Goal: Task Accomplishment & Management: Manage account settings

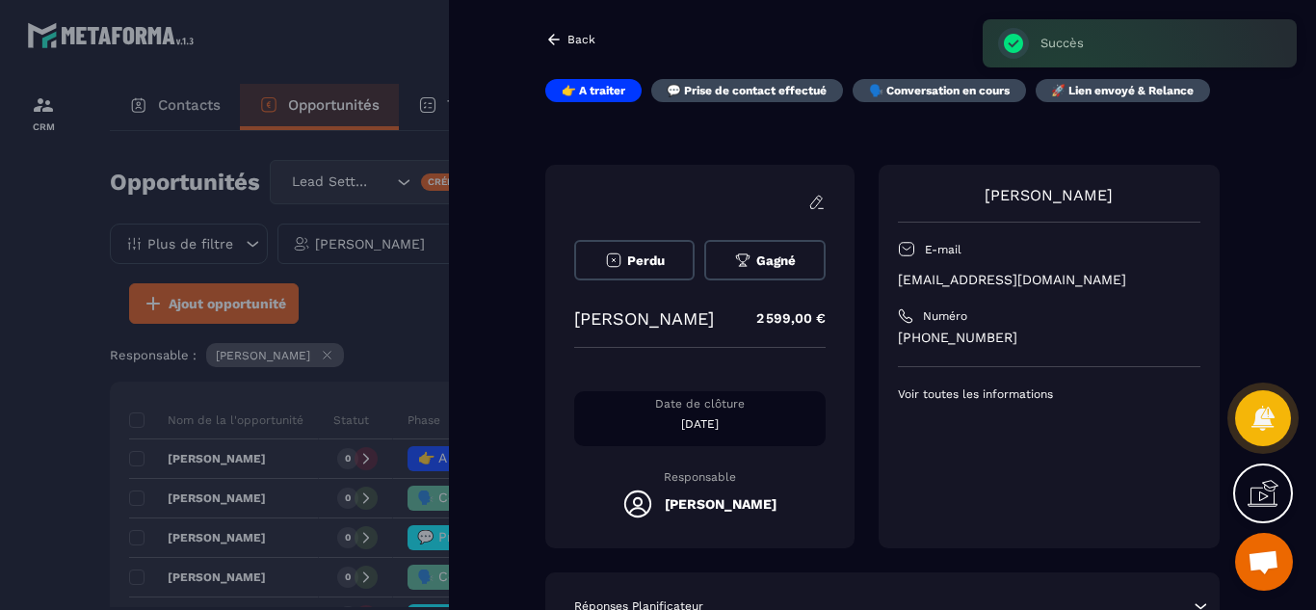
click at [55, 323] on div at bounding box center [658, 305] width 1316 height 610
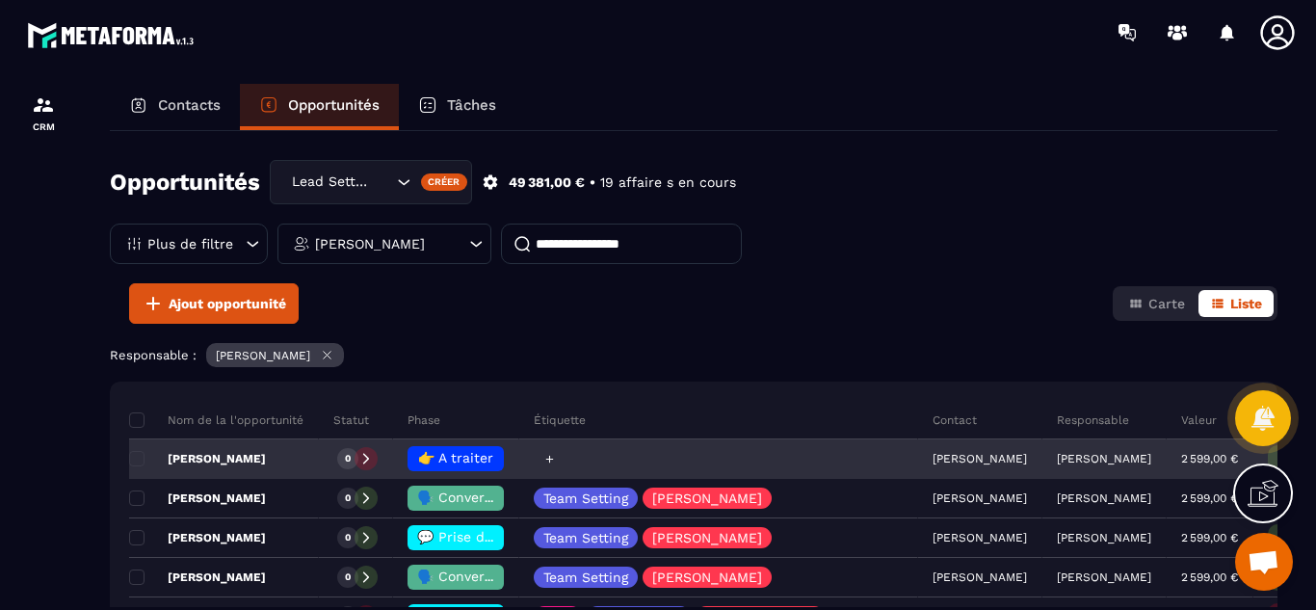
click at [543, 465] on div at bounding box center [548, 458] width 21 height 21
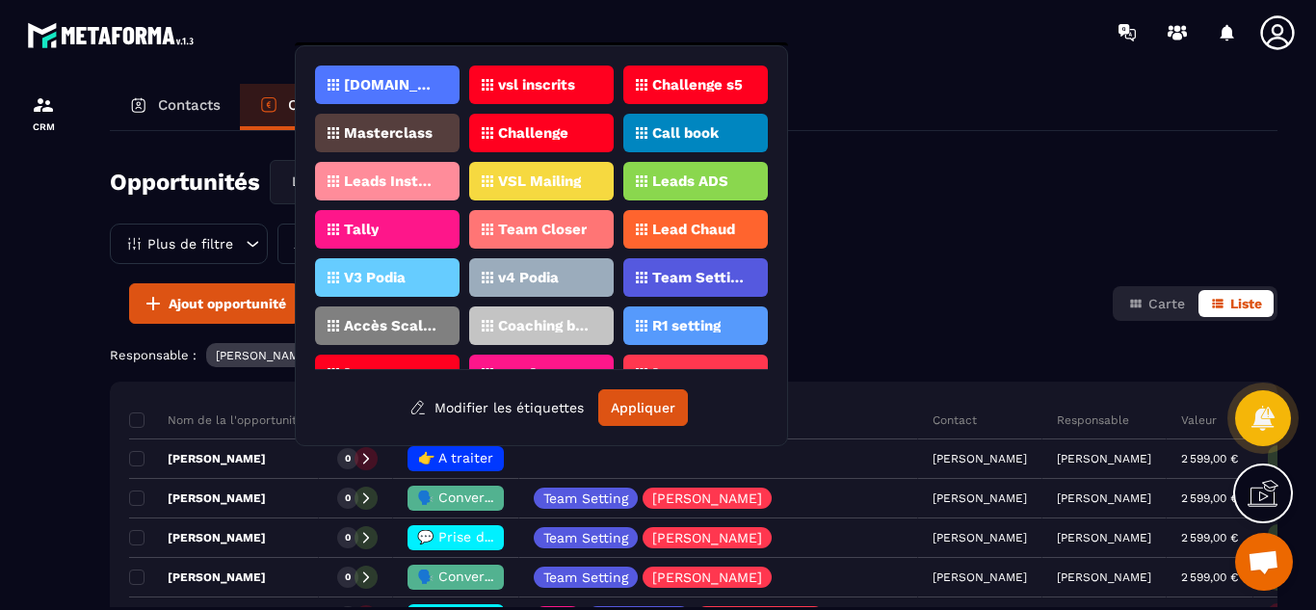
click at [684, 282] on p "Team Setting" at bounding box center [698, 277] width 93 height 13
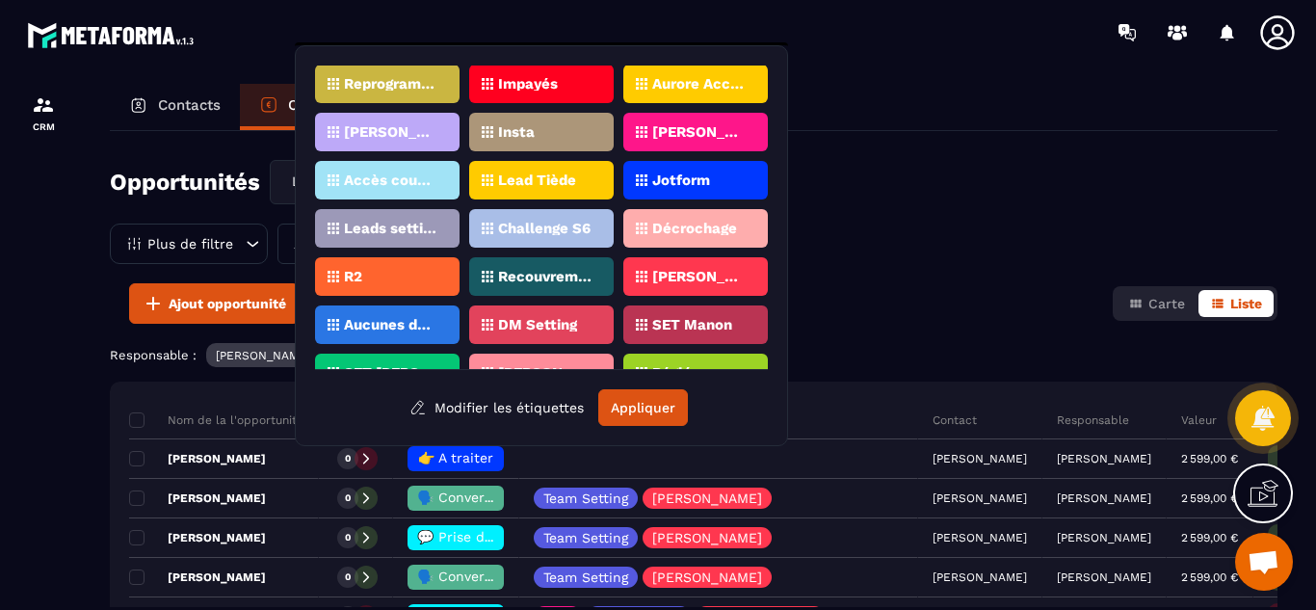
scroll to position [355, 0]
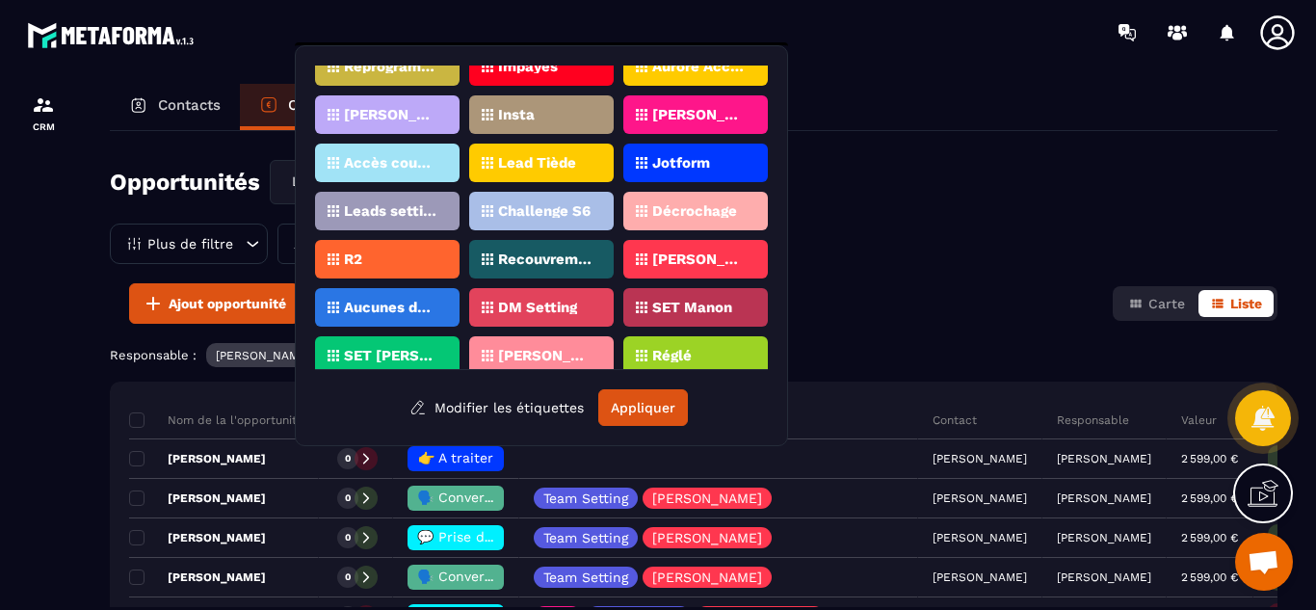
click at [690, 260] on p "[PERSON_NAME]" at bounding box center [698, 258] width 93 height 13
click at [631, 408] on button "Appliquer" at bounding box center [643, 407] width 90 height 37
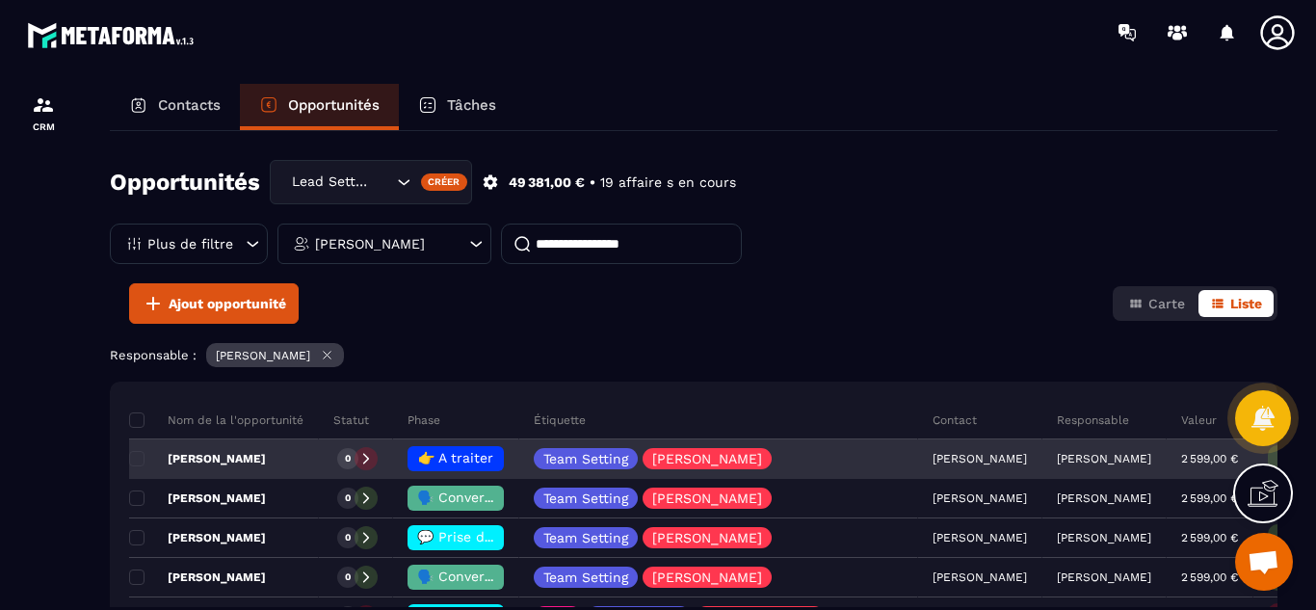
click at [434, 456] on span "👉 A traiter" at bounding box center [455, 457] width 75 height 15
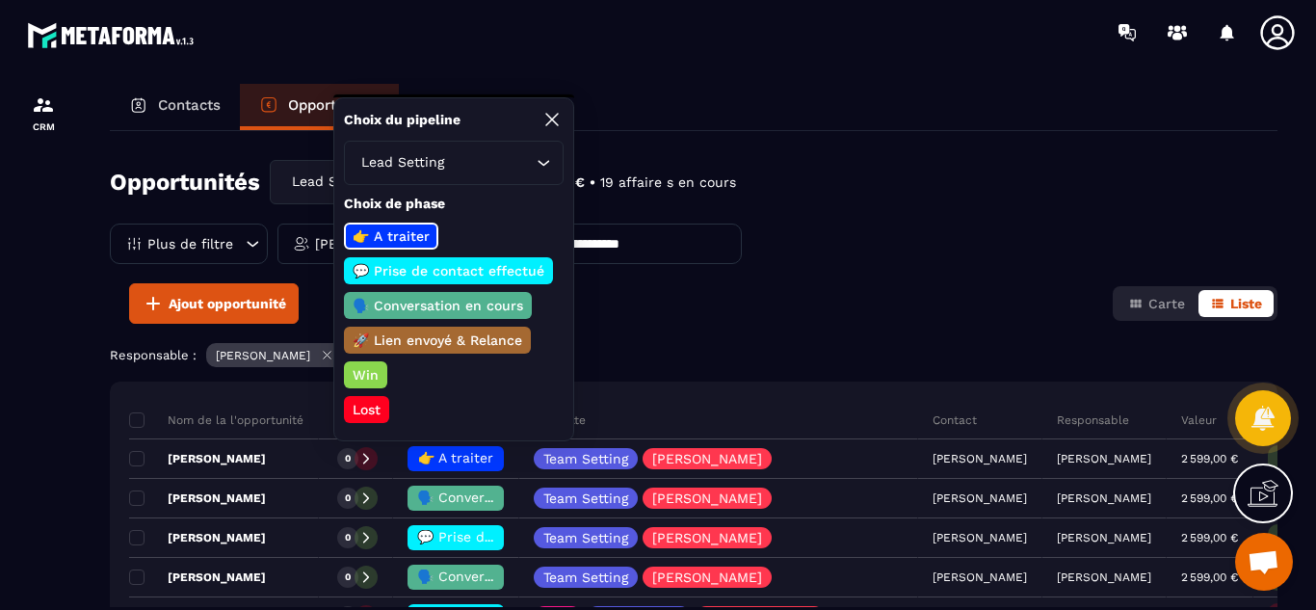
click at [443, 275] on p "💬 Prise de contact effectué" at bounding box center [448, 270] width 197 height 19
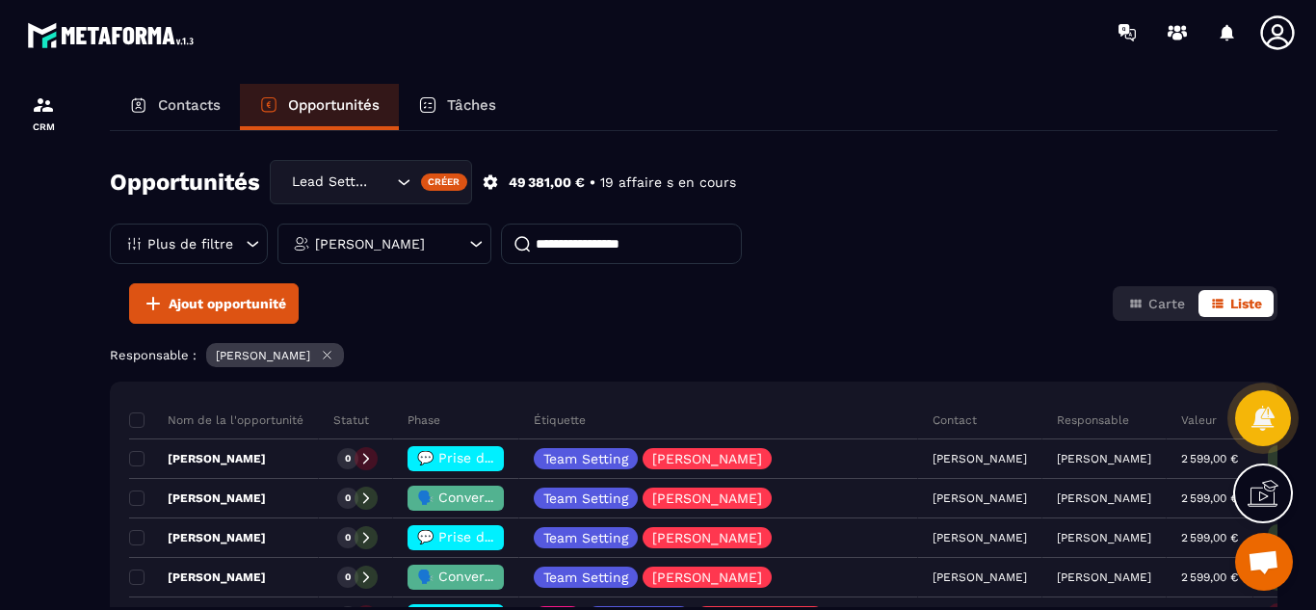
click at [828, 273] on div "Opportunités Lead Setting Créer 49 381,00 € • 19 affaire s en cours Plus de fil…" at bounding box center [693, 221] width 1167 height 123
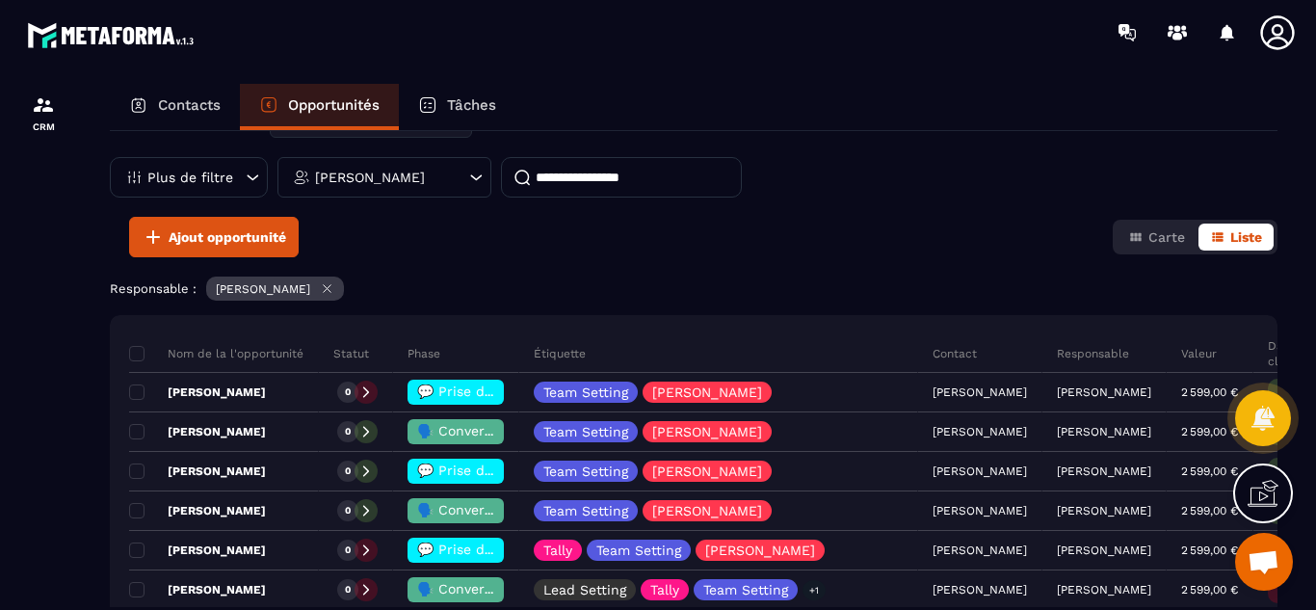
scroll to position [0, 0]
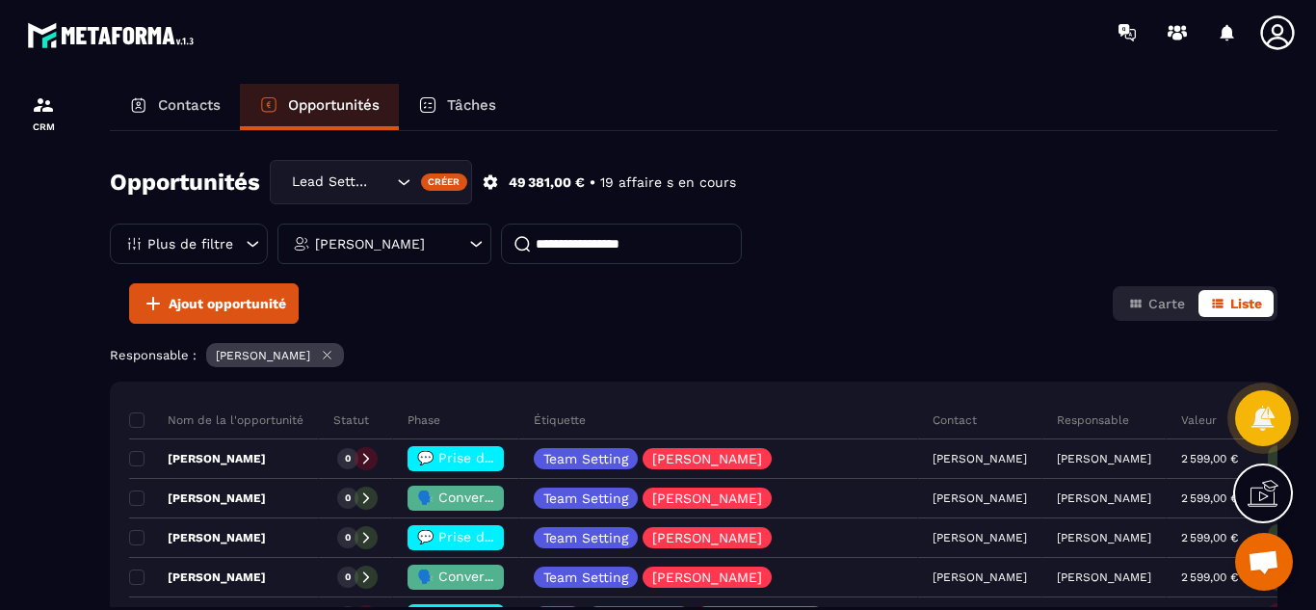
click at [1049, 87] on div "Contacts Opportunités Tâches" at bounding box center [693, 107] width 1167 height 46
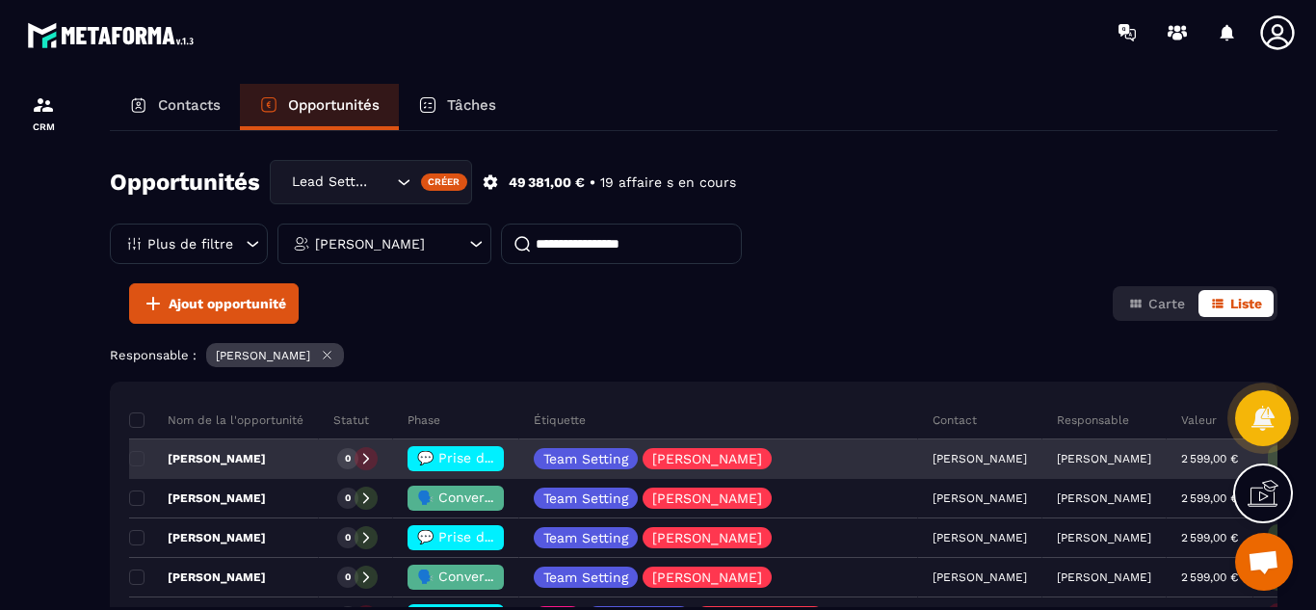
click at [234, 458] on p "[PERSON_NAME]" at bounding box center [197, 458] width 137 height 15
